Goal: Information Seeking & Learning: Learn about a topic

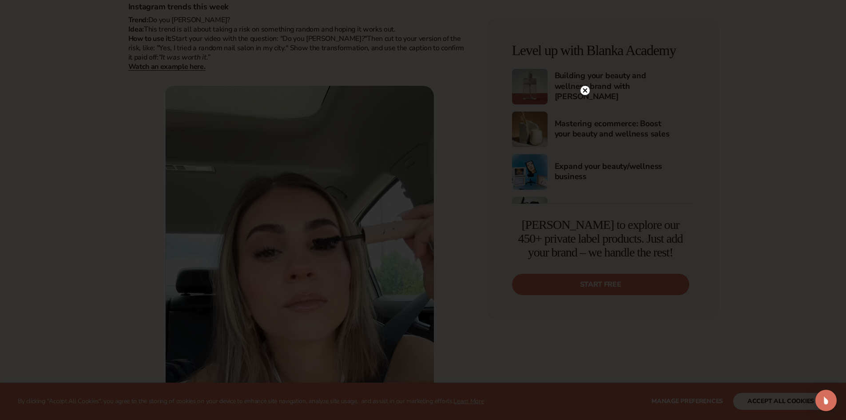
scroll to position [711, 0]
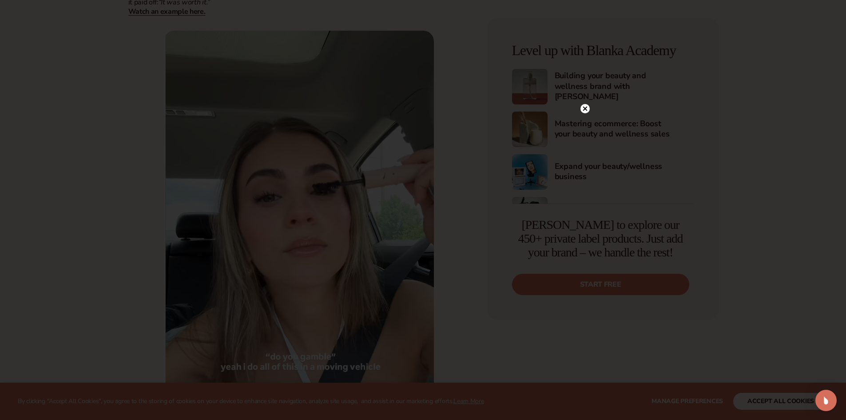
click at [584, 105] on circle at bounding box center [584, 108] width 9 height 9
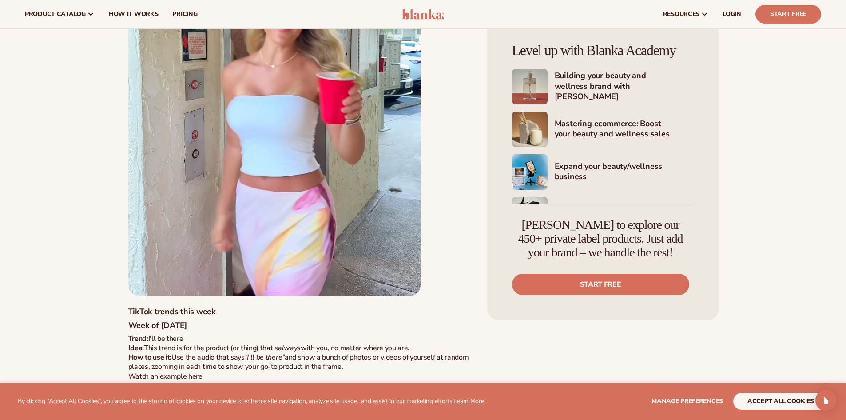
scroll to position [7683, 0]
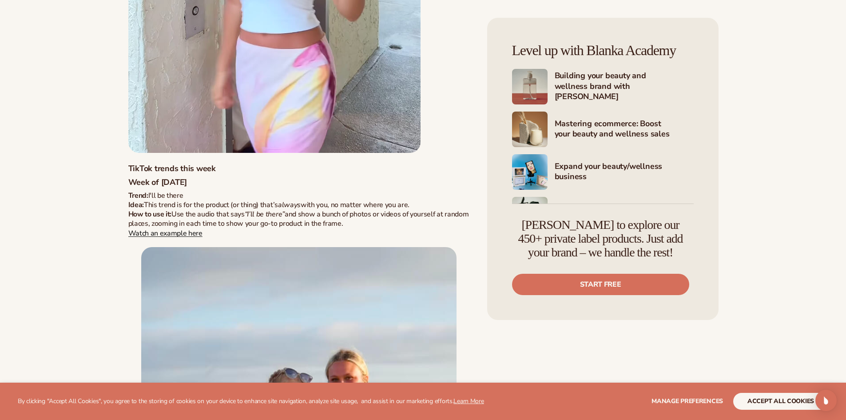
click at [178, 231] on link "Watch an example here" at bounding box center [165, 233] width 74 height 10
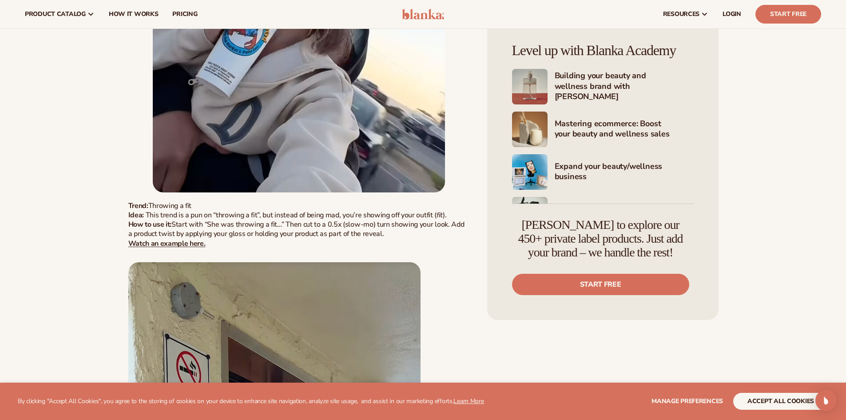
scroll to position [7061, 0]
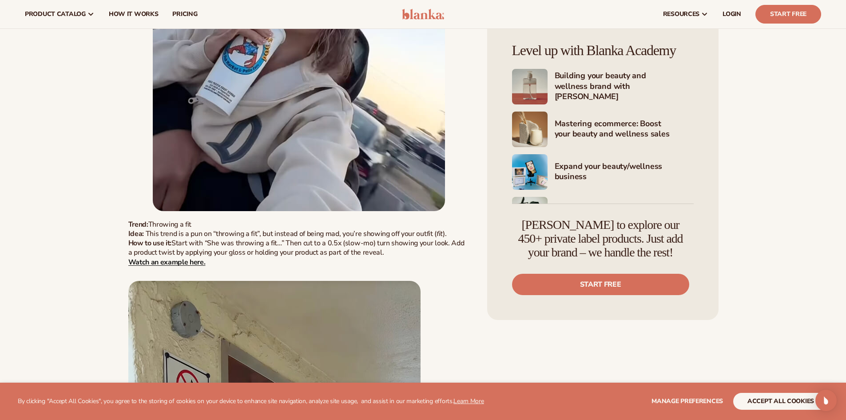
click at [162, 261] on strong "Watch an example here." at bounding box center [166, 262] width 77 height 10
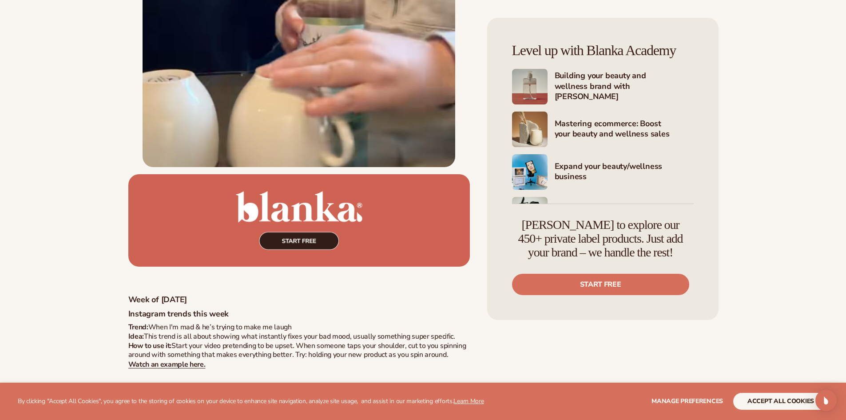
scroll to position [6528, 0]
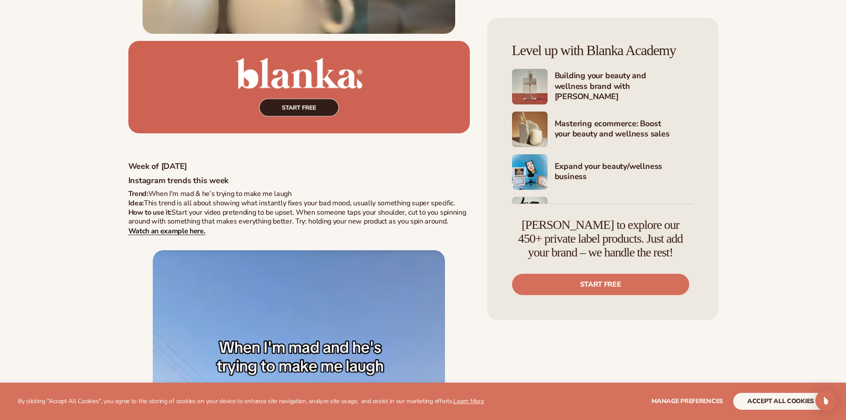
click at [184, 232] on strong "Watch an example here." at bounding box center [166, 231] width 77 height 10
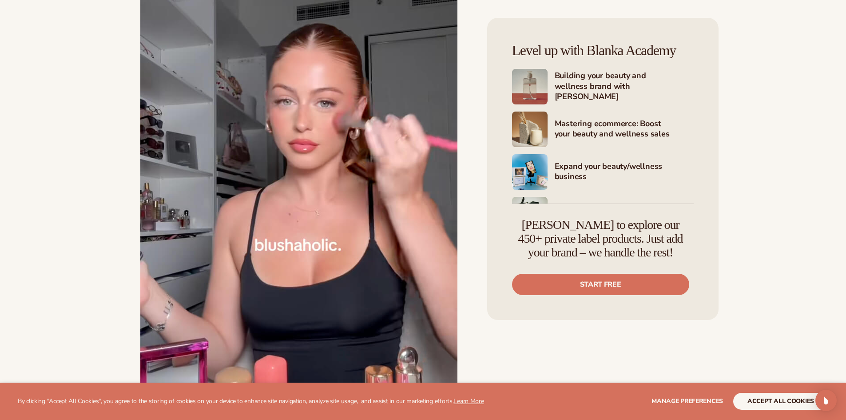
scroll to position [2043, 0]
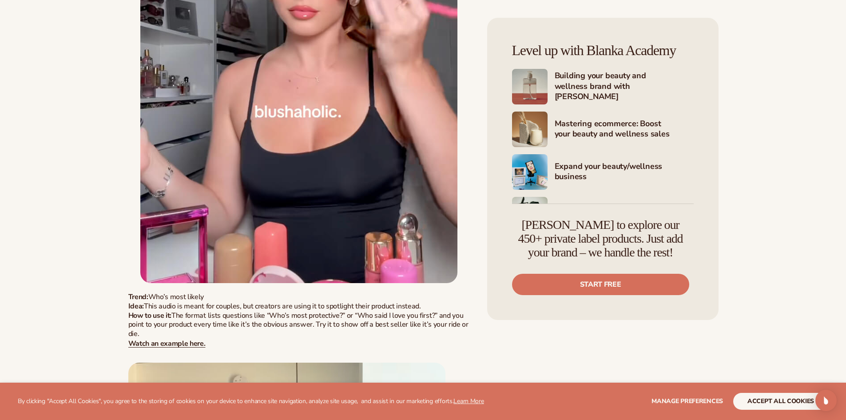
click at [368, 108] on img at bounding box center [298, 30] width 317 height 506
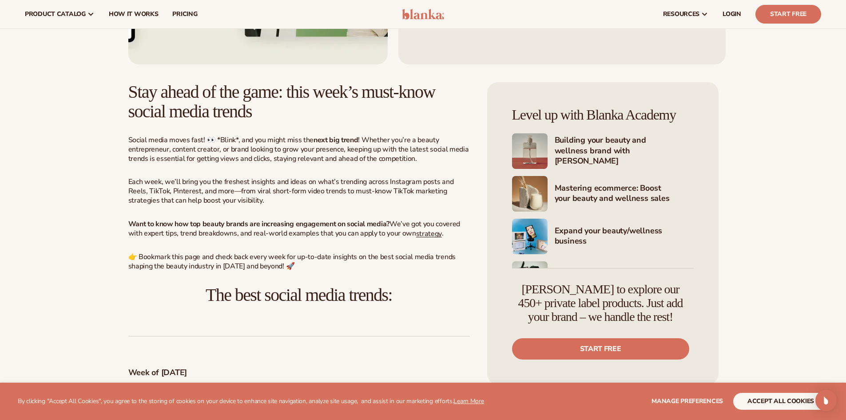
scroll to position [266, 0]
